Goal: Register for event/course

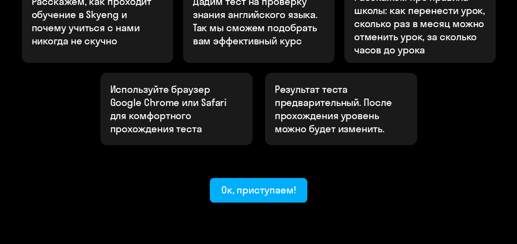
scroll to position [350, 0]
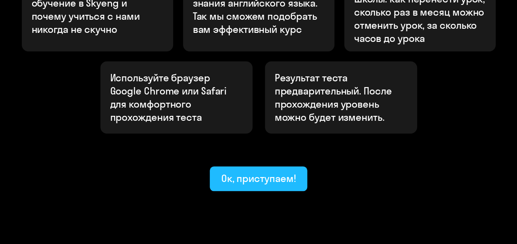
click at [265, 172] on div "Ок, приступаем!" at bounding box center [258, 178] width 75 height 13
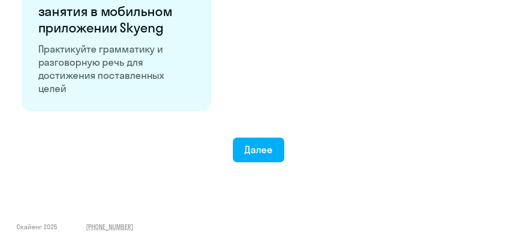
scroll to position [1662, 0]
click at [272, 146] on div "Далее" at bounding box center [258, 149] width 28 height 13
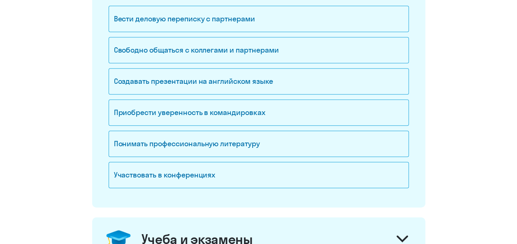
scroll to position [175, 0]
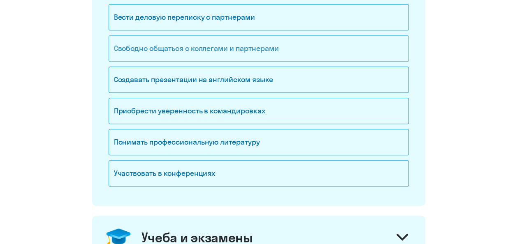
click at [313, 45] on div "Свободно общаться с коллегами и партнерами" at bounding box center [259, 48] width 300 height 26
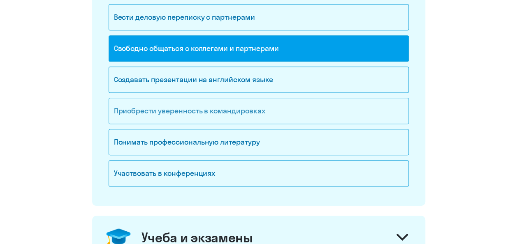
click at [234, 111] on div "Приобрести уверенность в командировках" at bounding box center [259, 111] width 300 height 26
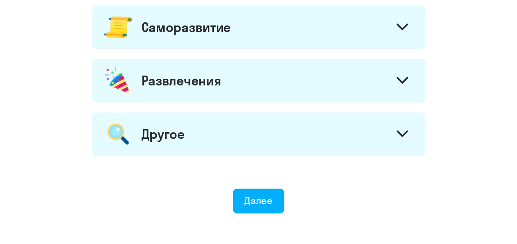
scroll to position [539, 0]
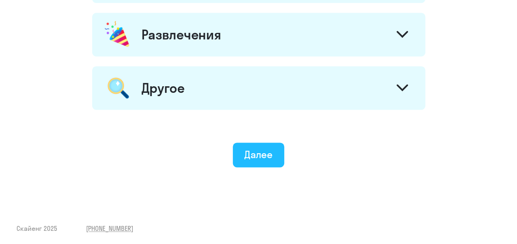
click at [272, 153] on div "Далее" at bounding box center [258, 154] width 28 height 13
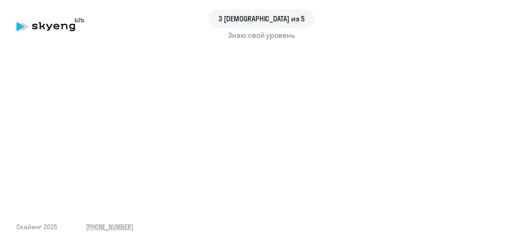
click at [411, 197] on div "3 шаг из 5 Знаю свой уровень Скайенг 2025 [PHONE_NUMBER]" at bounding box center [261, 122] width 523 height 244
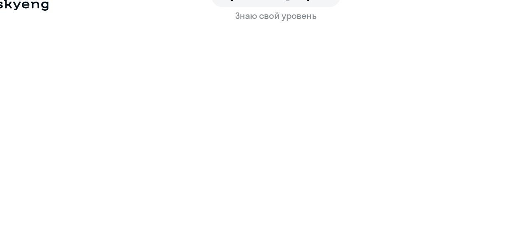
click at [374, 214] on div "3 шаг из 5 Знаю свой уровень Скайенг 2025 [PHONE_NUMBER]" at bounding box center [261, 122] width 523 height 244
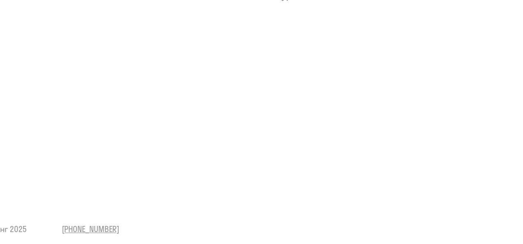
click at [340, 218] on div "3 шаг из 5 Знаю свой уровень Скайенг 2025 [PHONE_NUMBER]" at bounding box center [261, 122] width 523 height 244
click at [354, 199] on div "3 шаг из 5 Знаю свой уровень Скайенг 2025 [PHONE_NUMBER]" at bounding box center [261, 122] width 523 height 244
click at [362, 202] on div "3 шаг из 5 Знаю свой уровень Скайенг 2025 [PHONE_NUMBER]" at bounding box center [261, 122] width 523 height 244
click at [377, 218] on div "3 шаг из 5 Знаю свой уровень Скайенг 2025 [PHONE_NUMBER]" at bounding box center [261, 122] width 523 height 244
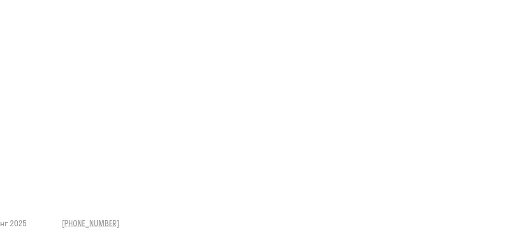
click at [377, 218] on div "3 шаг из 5 Знаю свой уровень Скайенг 2025 [PHONE_NUMBER]" at bounding box center [261, 122] width 523 height 244
click at [154, 209] on div "3 шаг из 5 Знаю свой уровень Скайенг 2025 [PHONE_NUMBER]" at bounding box center [261, 122] width 523 height 244
click at [384, 221] on div "3 шаг из 5 Знаю свой уровень Скайенг 2025 [PHONE_NUMBER]" at bounding box center [261, 122] width 523 height 244
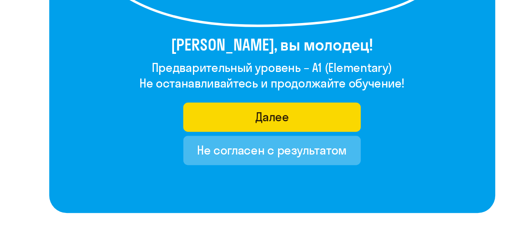
scroll to position [156, 0]
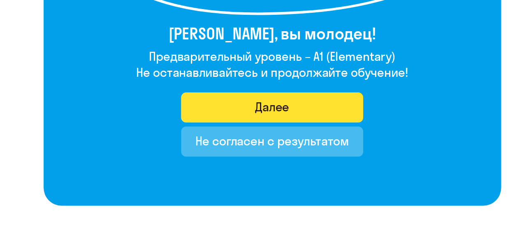
click at [259, 134] on div "Далее" at bounding box center [258, 131] width 28 height 13
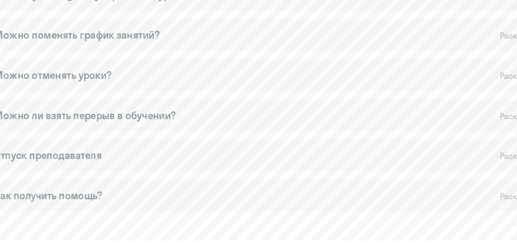
scroll to position [616, 0]
